Goal: Information Seeking & Learning: Learn about a topic

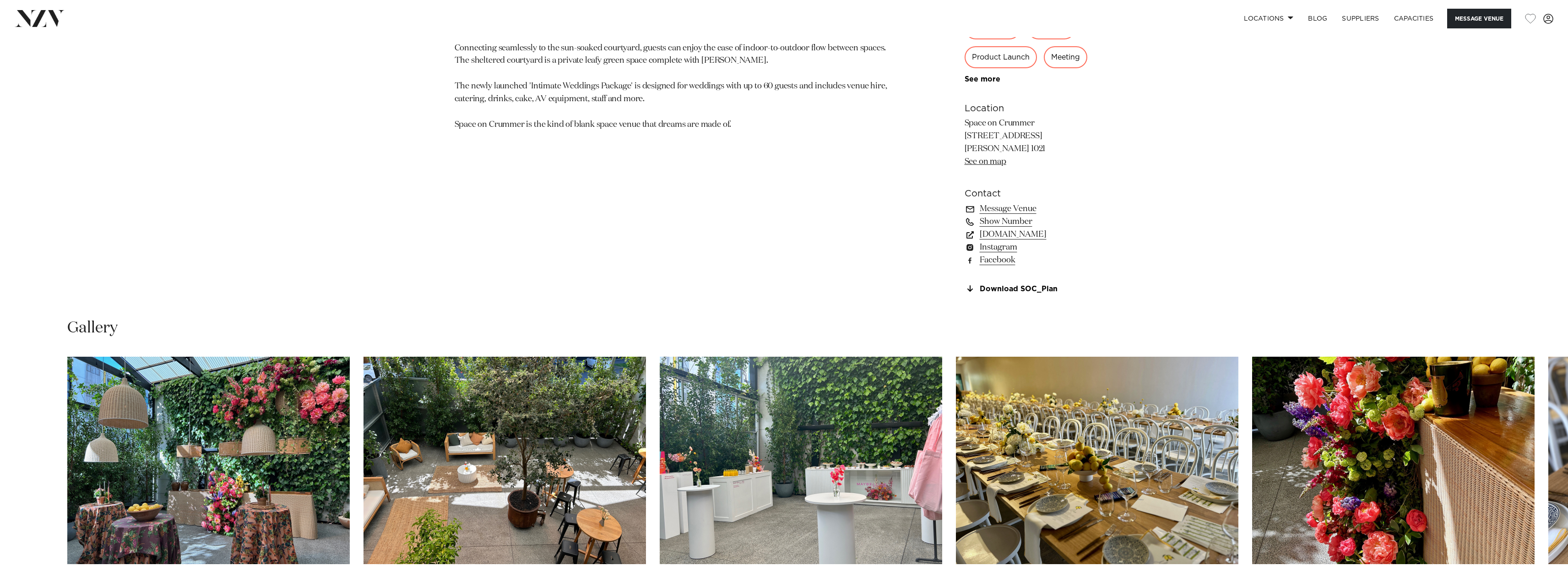
scroll to position [1145, 0]
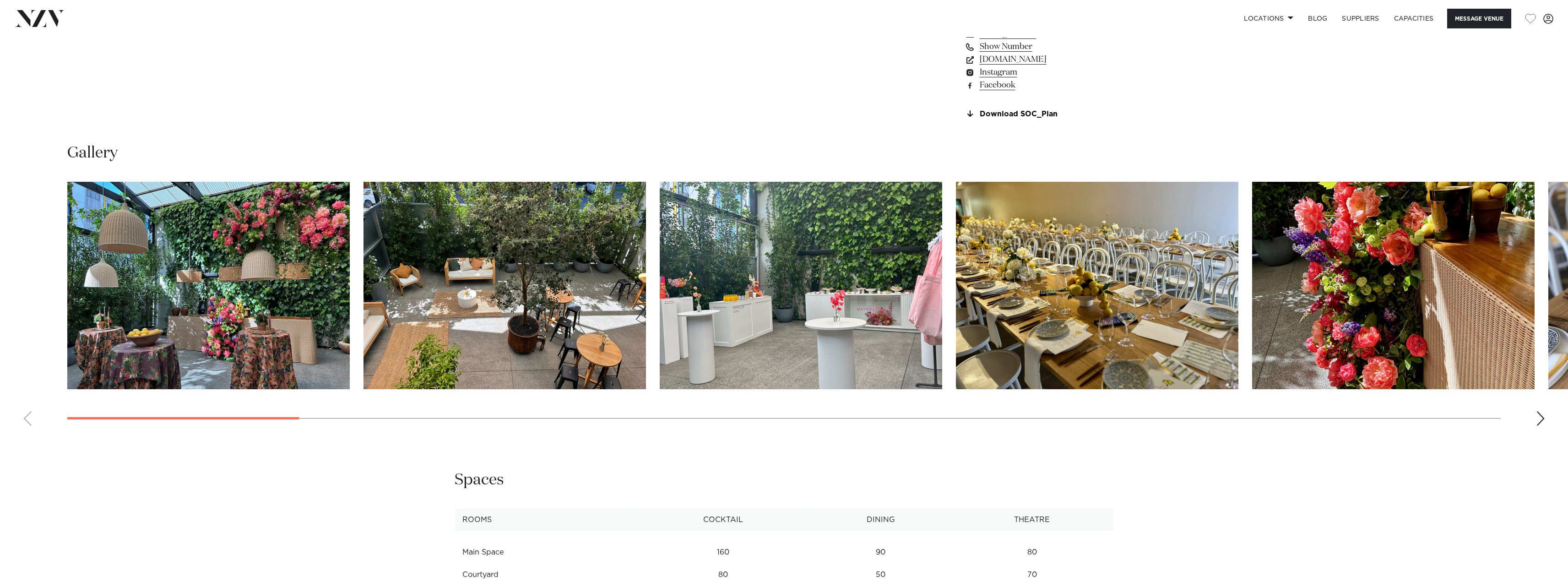
click at [1542, 418] on div "Next slide" at bounding box center [1540, 418] width 9 height 15
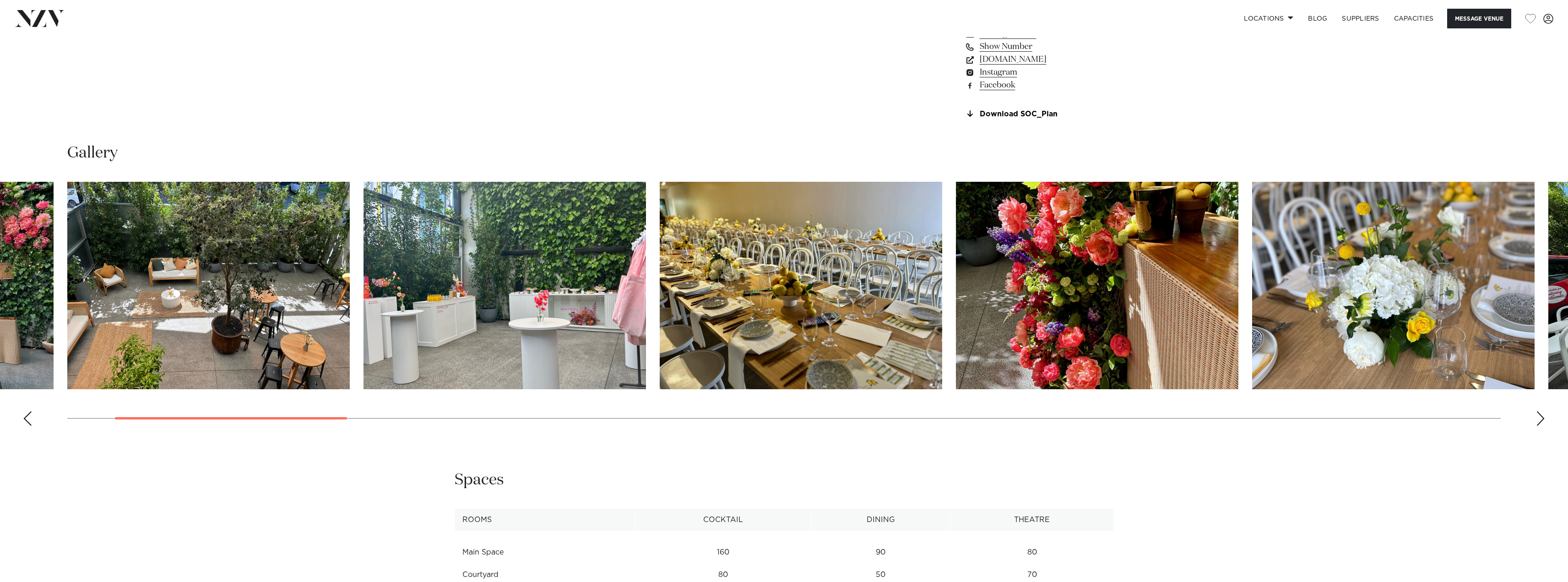
click at [1542, 419] on div "Next slide" at bounding box center [1540, 418] width 9 height 15
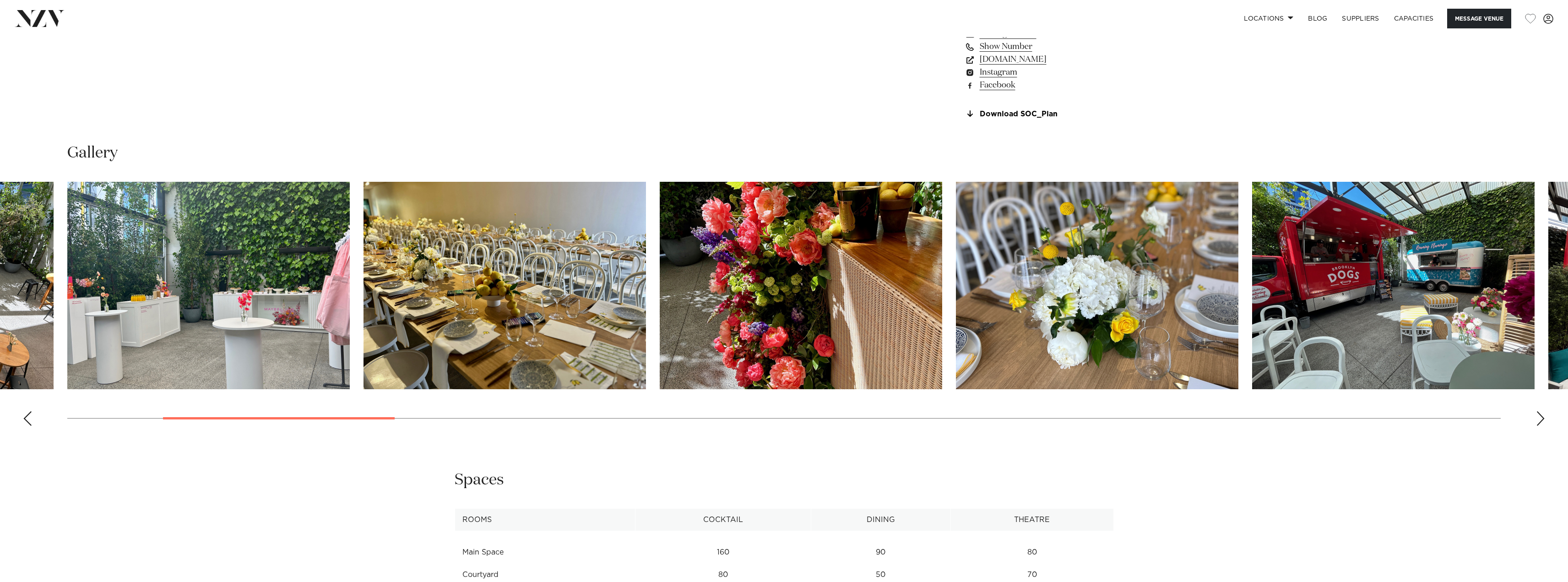
click at [1545, 421] on swiper-container at bounding box center [784, 307] width 1568 height 251
click at [1540, 420] on div "Next slide" at bounding box center [1540, 418] width 9 height 15
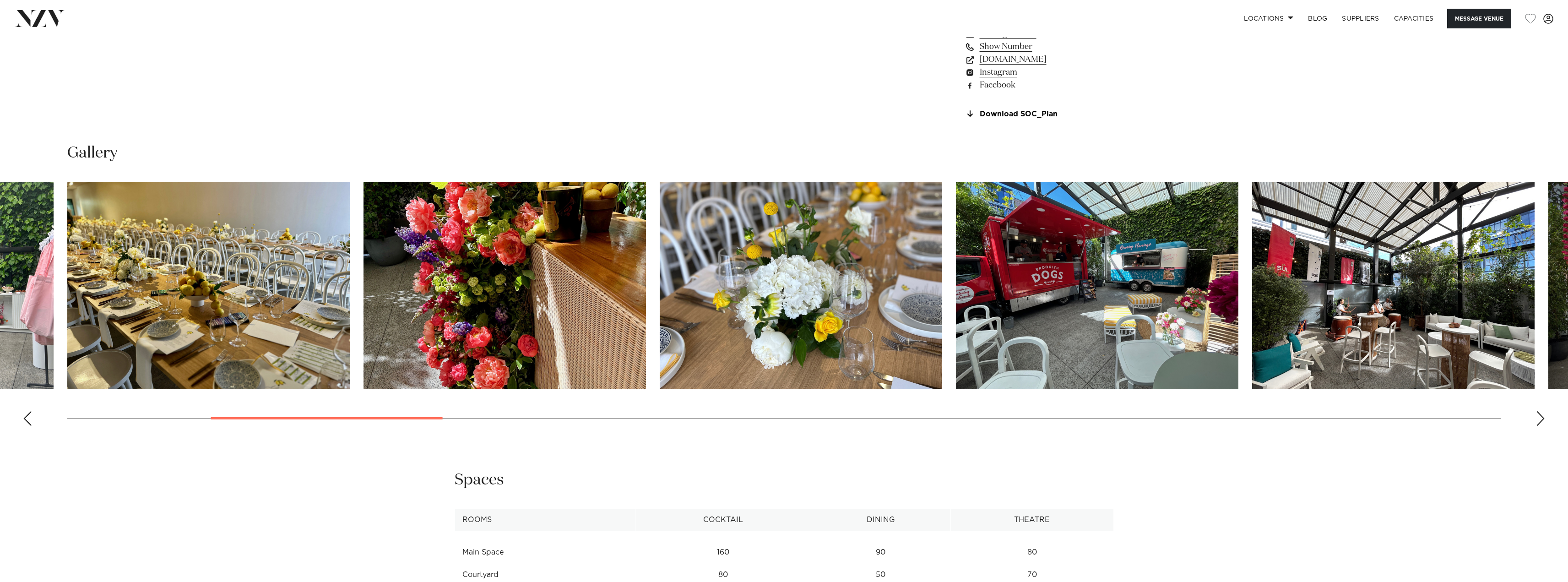
click at [1541, 420] on div "Next slide" at bounding box center [1540, 418] width 9 height 15
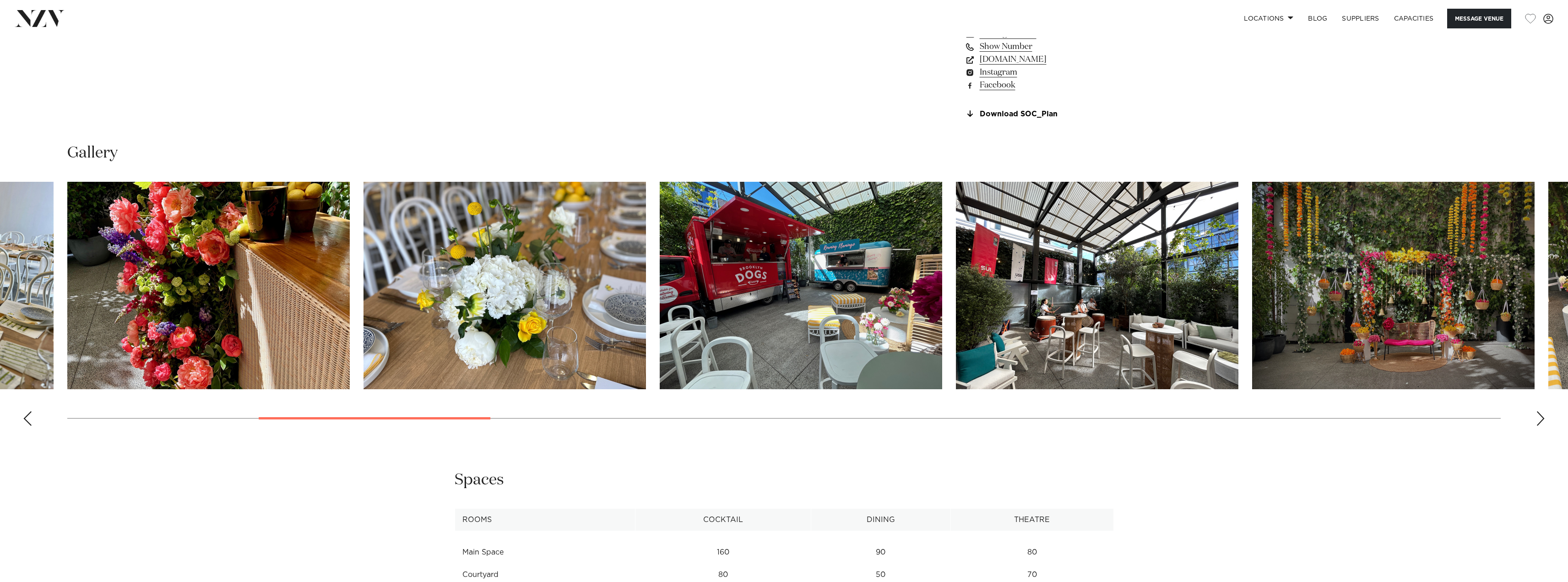
click at [1541, 423] on div "Next slide" at bounding box center [1540, 418] width 9 height 15
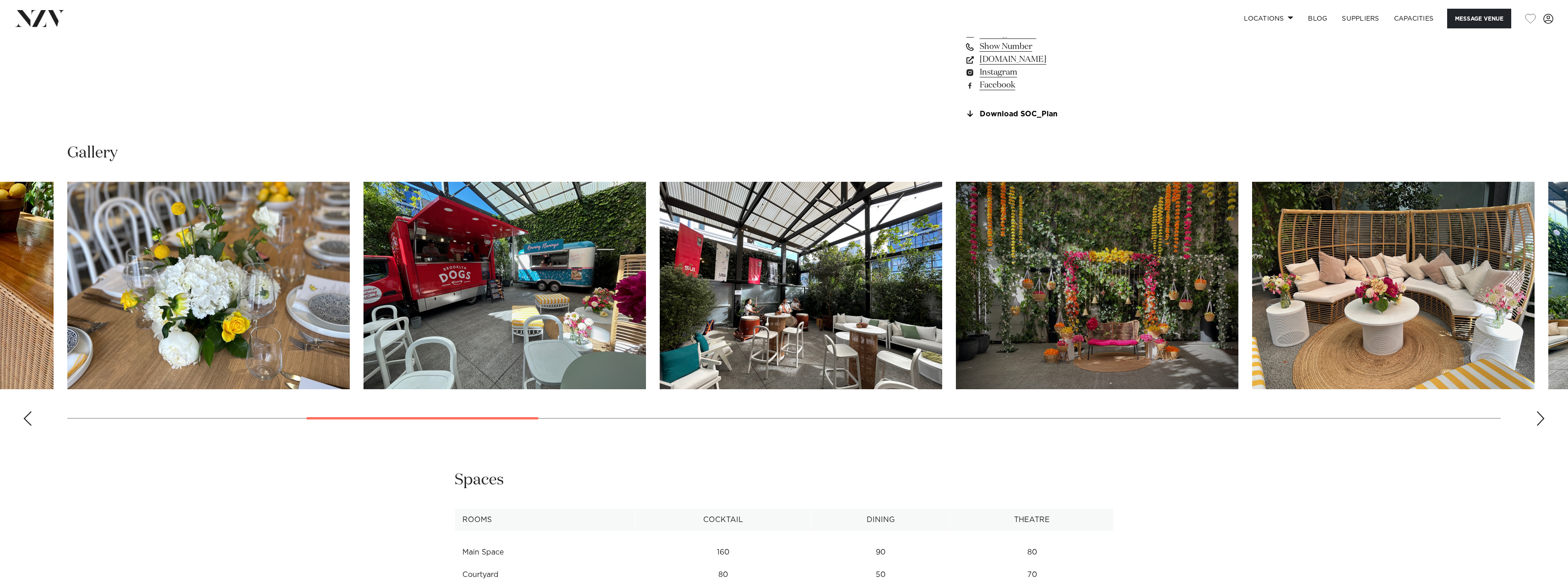
click at [1540, 422] on div "Next slide" at bounding box center [1540, 418] width 9 height 15
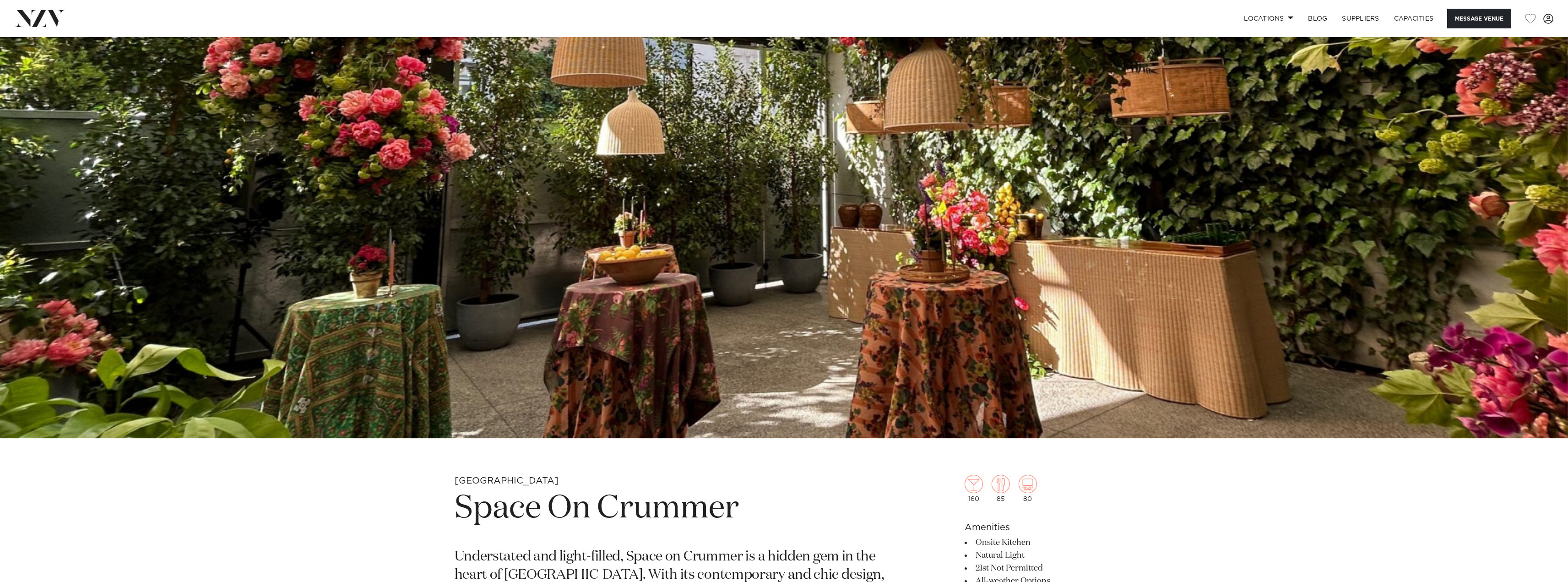
scroll to position [320, 0]
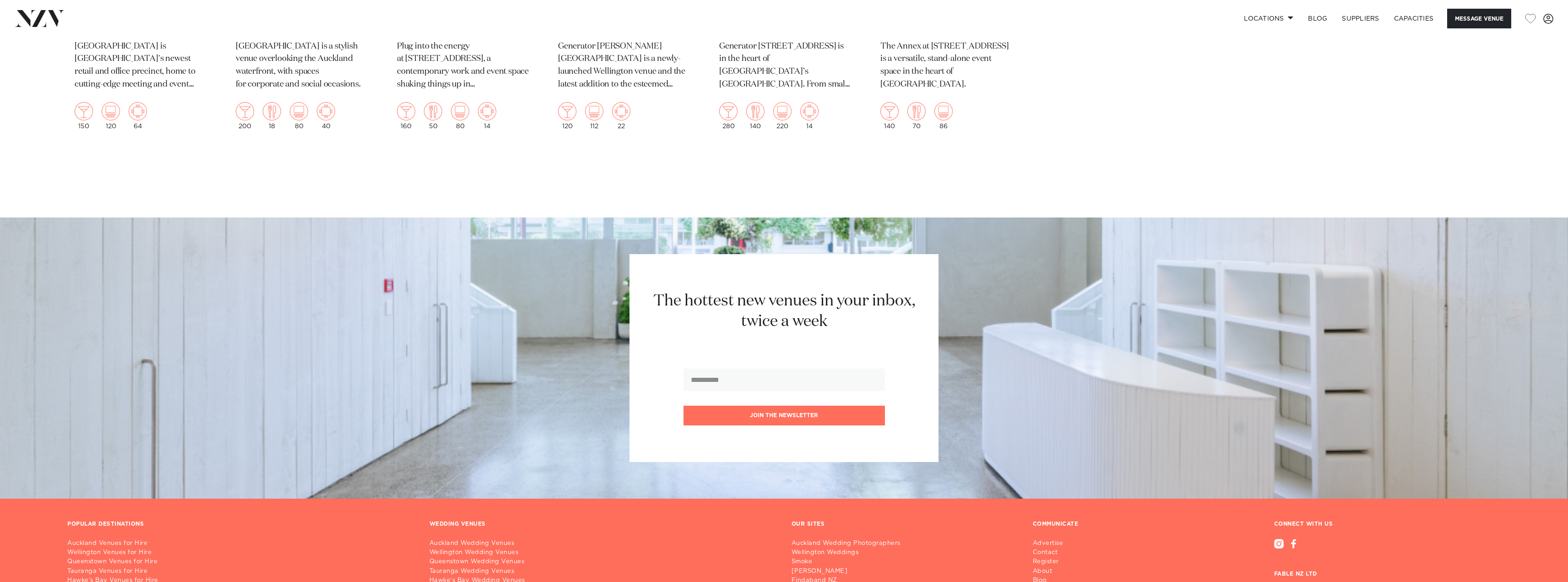
scroll to position [2246, 0]
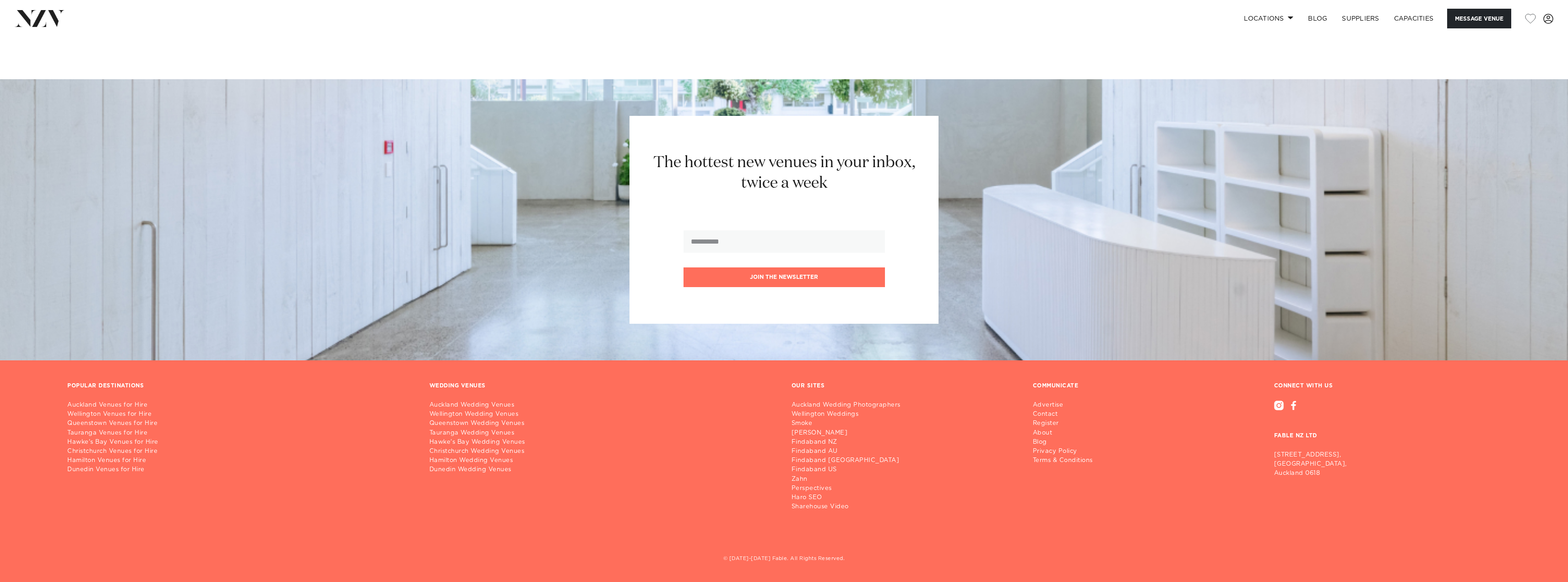
drag, startPoint x: 866, startPoint y: 286, endPoint x: 1206, endPoint y: 531, distance: 419.1
click at [1206, 531] on div "POPULAR DESTINATIONS Auckland Venues for Hire Wellington Venues for Hire Queens…" at bounding box center [784, 458] width 1448 height 152
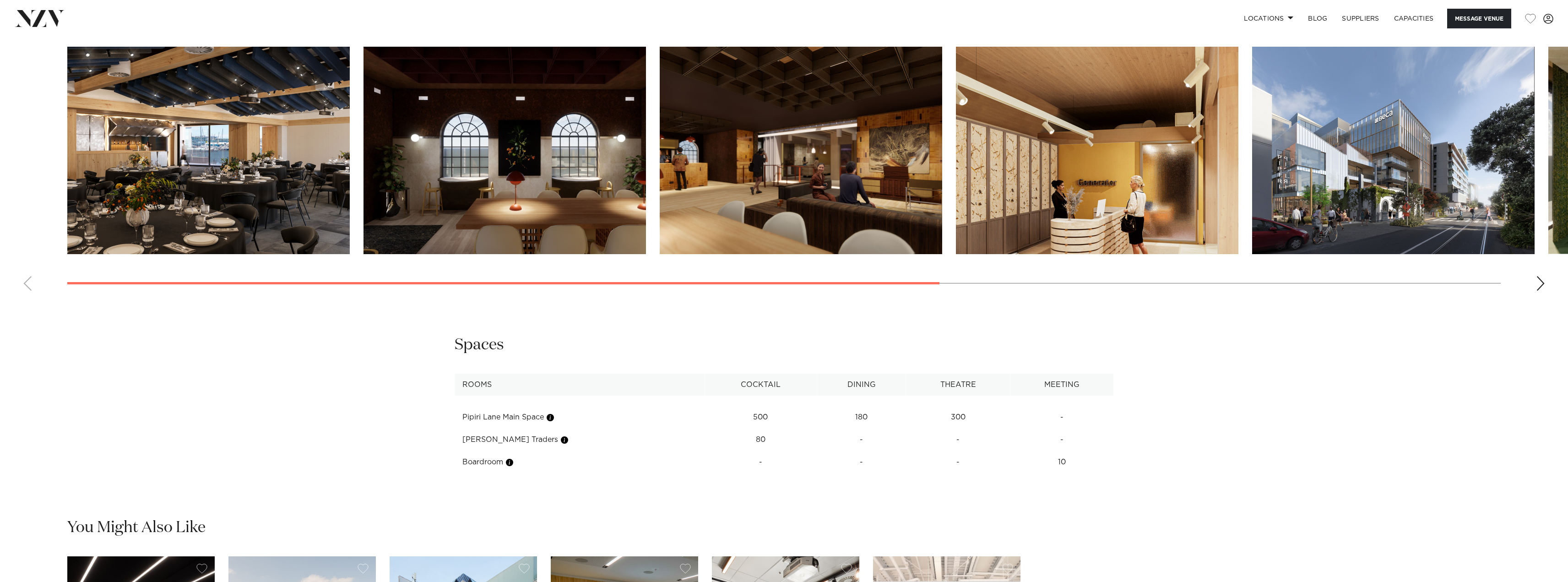
scroll to position [1147, 0]
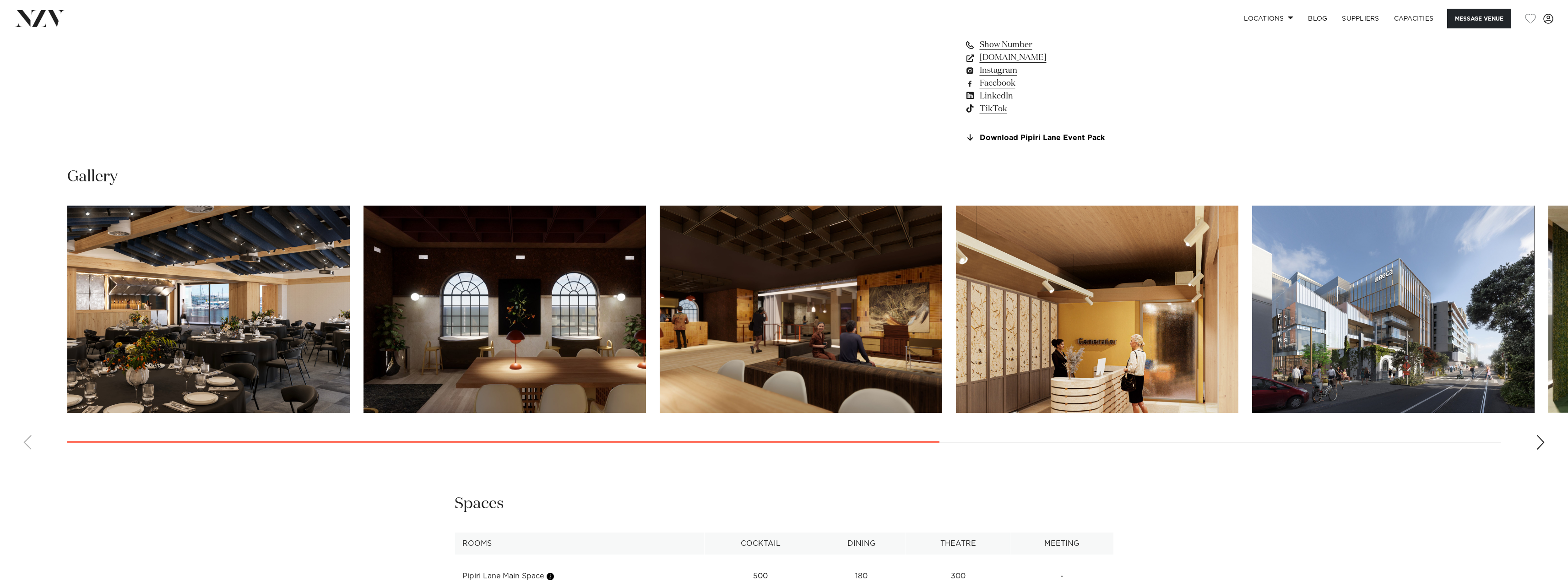
click at [1538, 443] on div "Next slide" at bounding box center [1540, 442] width 9 height 15
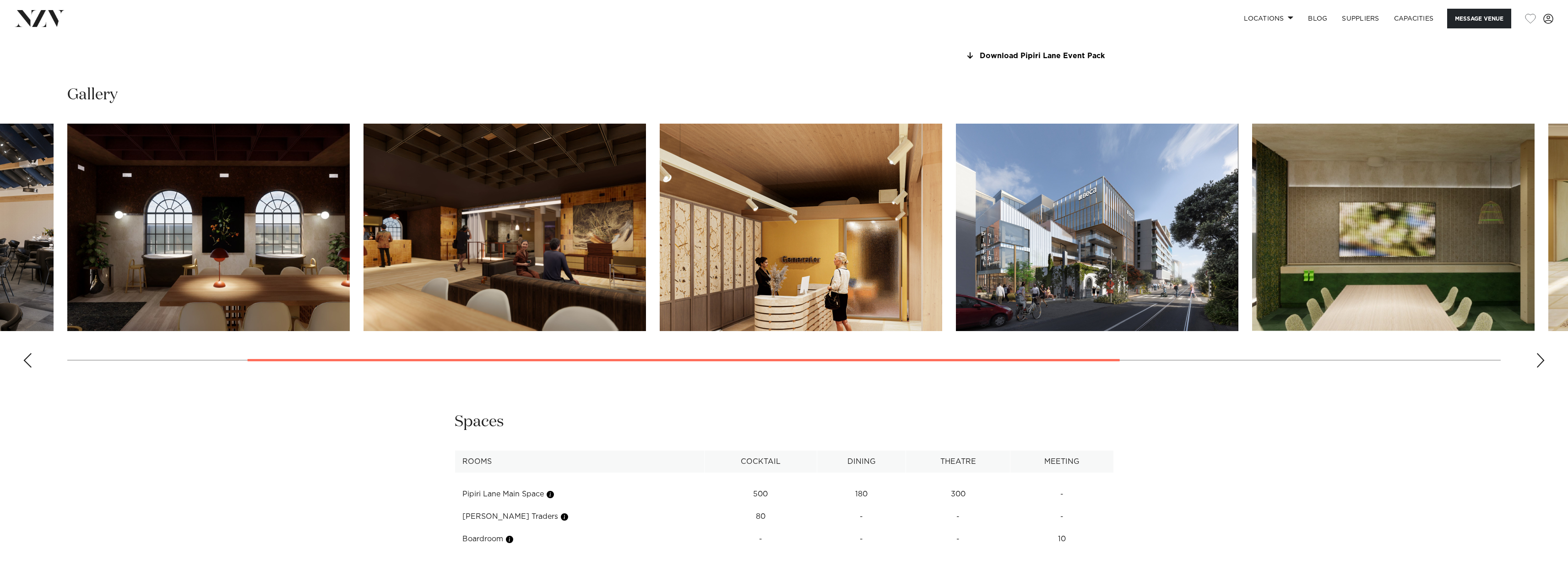
scroll to position [1284, 0]
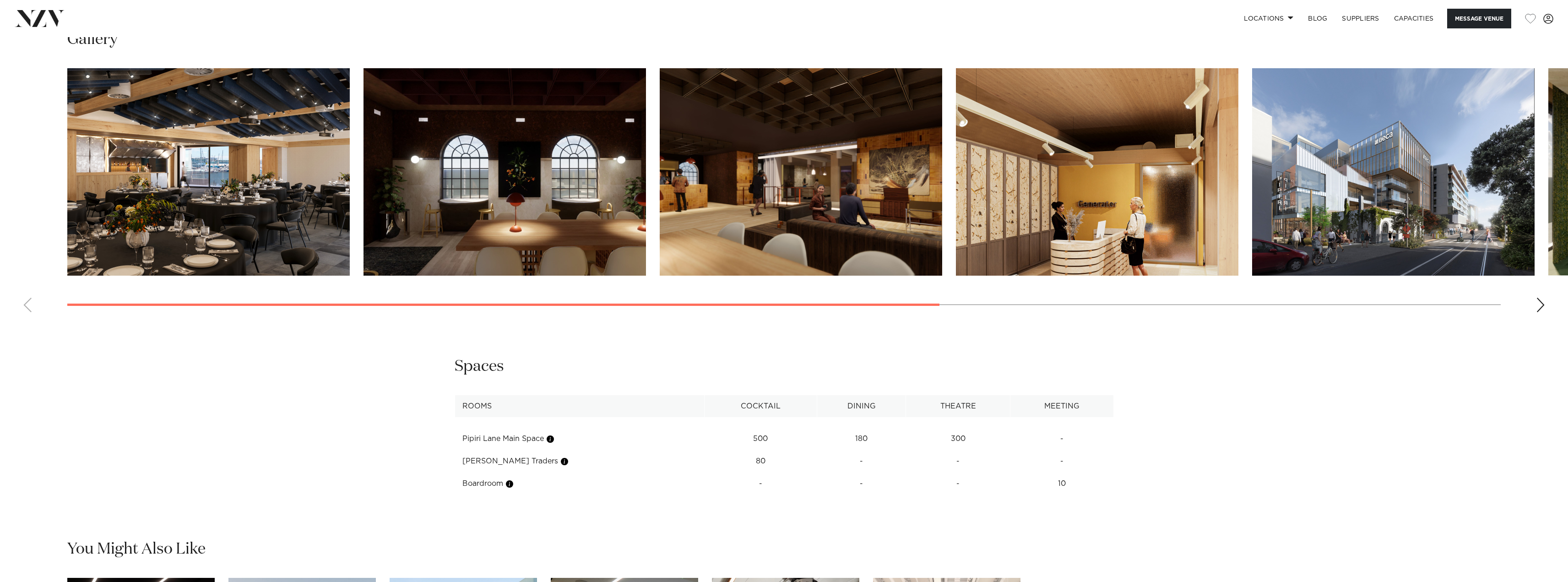
click at [398, 235] on swiper-container at bounding box center [784, 194] width 1568 height 251
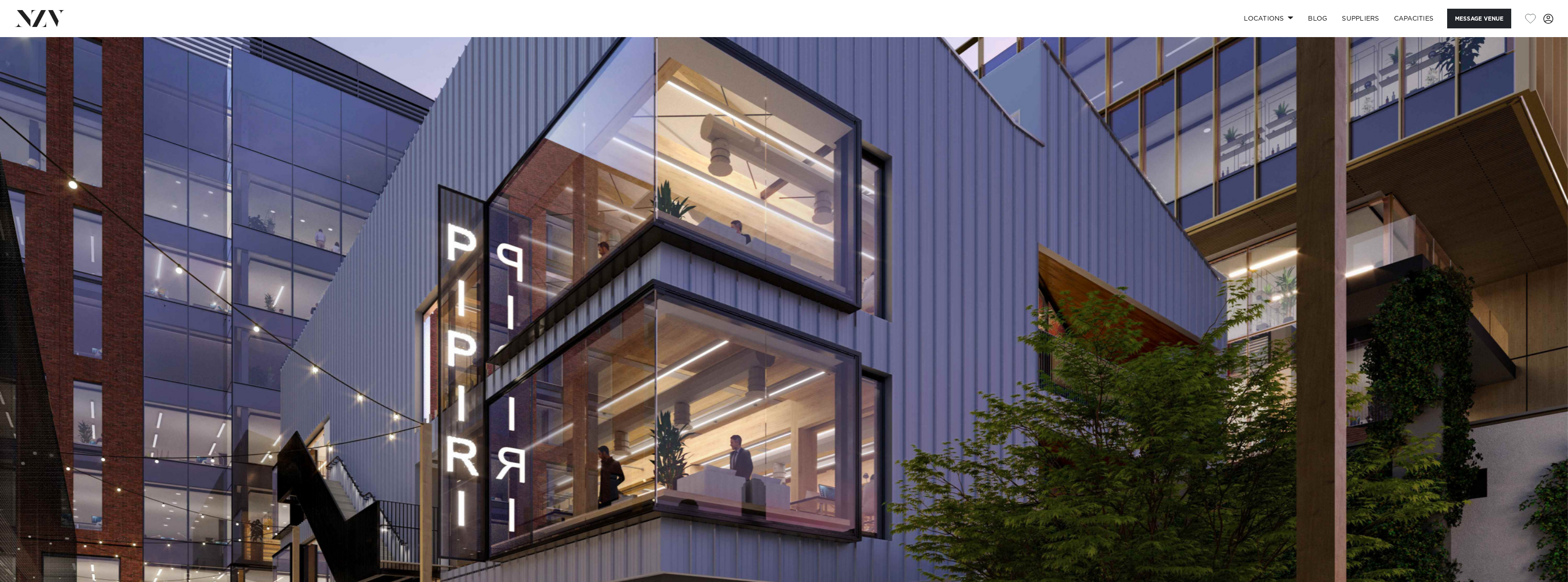
scroll to position [0, 0]
